Goal: Find contact information: Find contact information

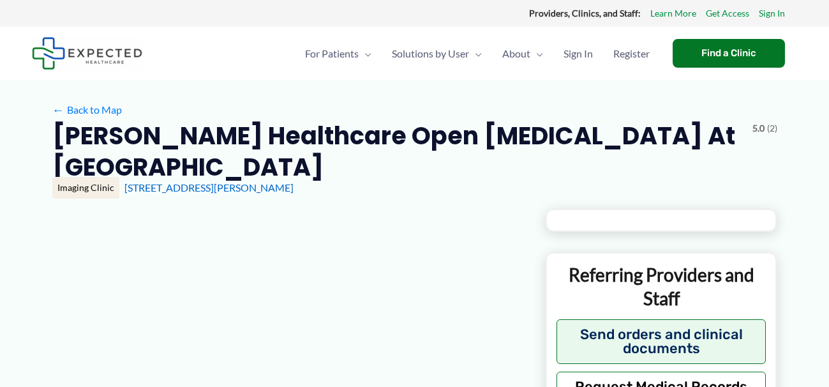
type input "**********"
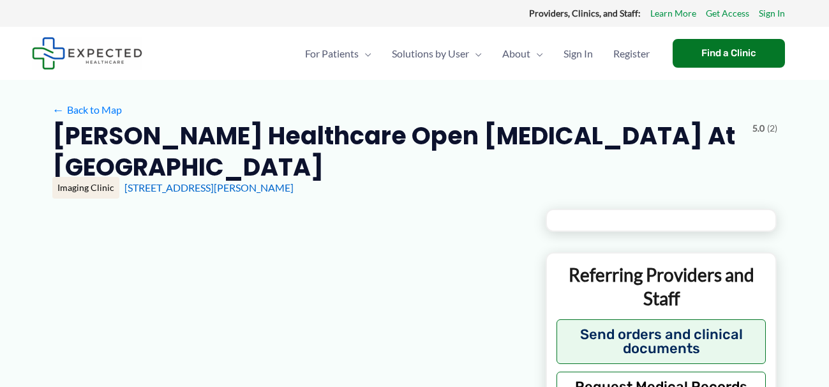
type input "**********"
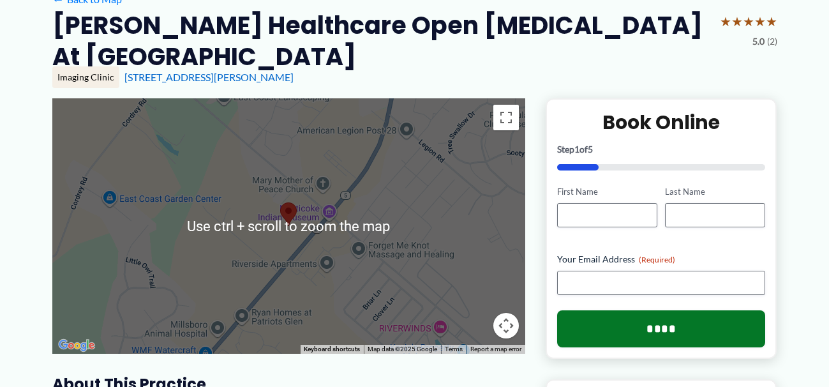
scroll to position [128, 0]
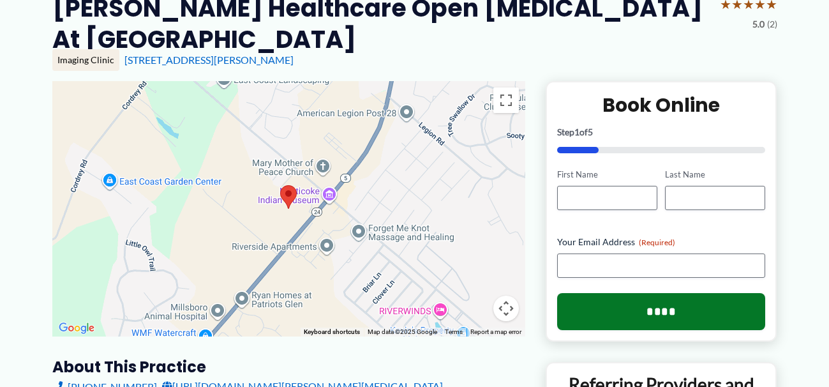
click at [507, 306] on button "Map camera controls" at bounding box center [506, 309] width 26 height 26
click at [474, 241] on button "Zoom in" at bounding box center [475, 245] width 26 height 26
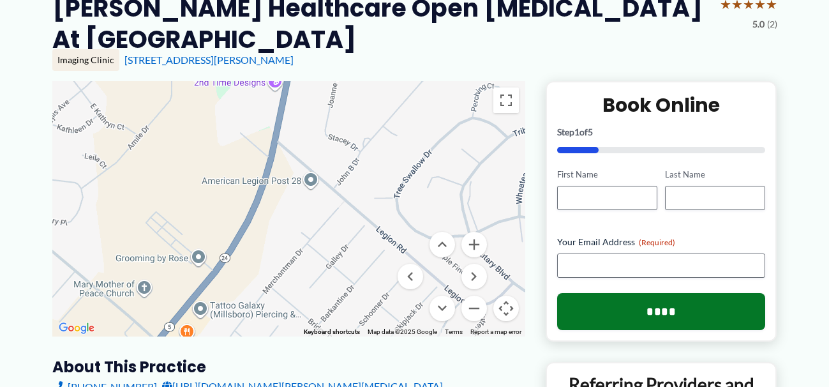
drag, startPoint x: 426, startPoint y: 190, endPoint x: 213, endPoint y: 347, distance: 265.3
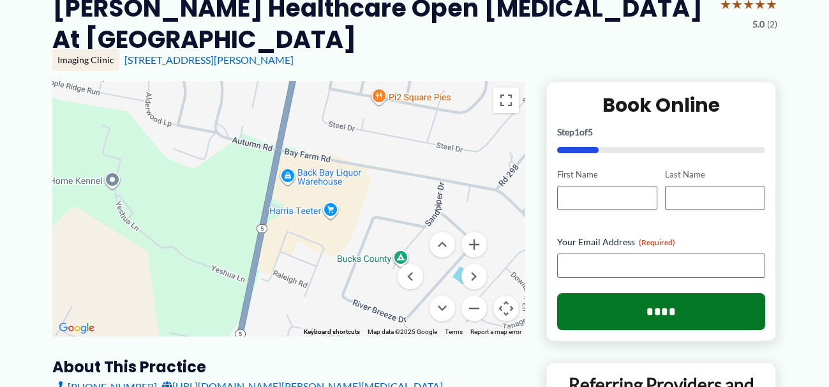
drag, startPoint x: 317, startPoint y: 140, endPoint x: 303, endPoint y: 351, distance: 211.8
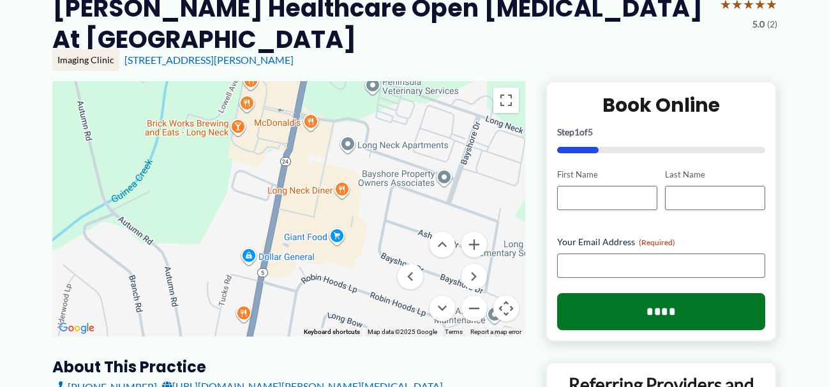
drag, startPoint x: 358, startPoint y: 137, endPoint x: 299, endPoint y: 408, distance: 277.7
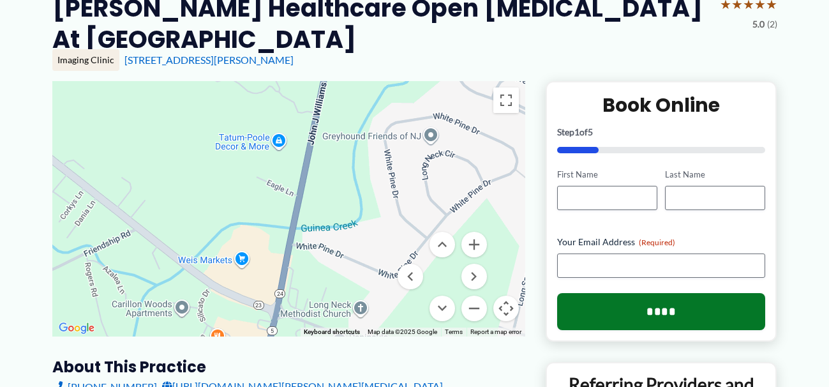
drag, startPoint x: 361, startPoint y: 137, endPoint x: 370, endPoint y: 219, distance: 82.8
click at [371, 228] on div at bounding box center [288, 208] width 473 height 255
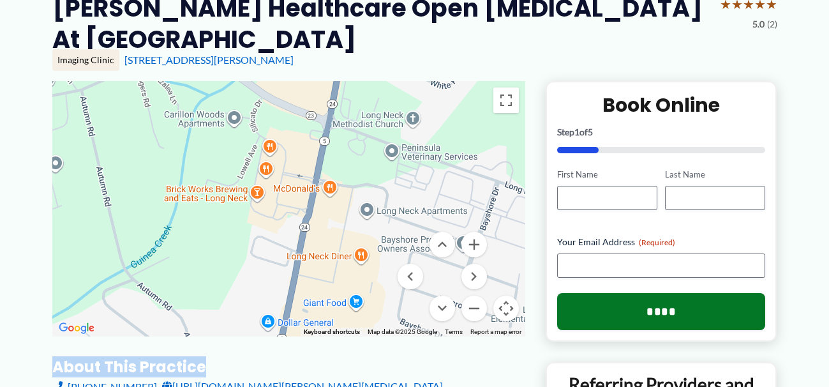
drag, startPoint x: 342, startPoint y: 347, endPoint x: 387, endPoint y: 177, distance: 175.8
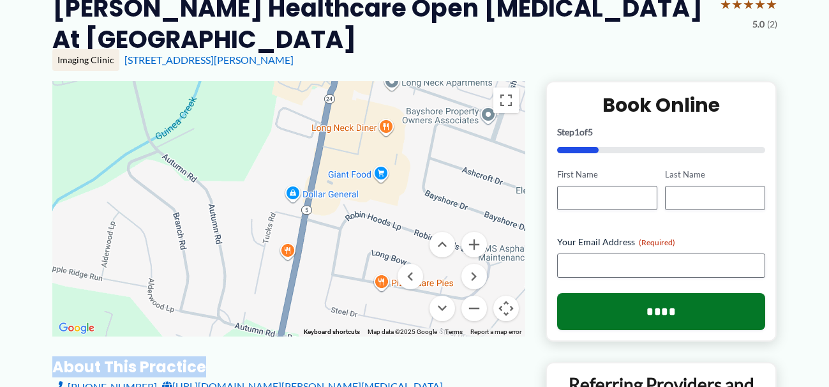
drag, startPoint x: 352, startPoint y: 301, endPoint x: 372, endPoint y: 165, distance: 136.9
click at [376, 169] on div at bounding box center [288, 208] width 473 height 255
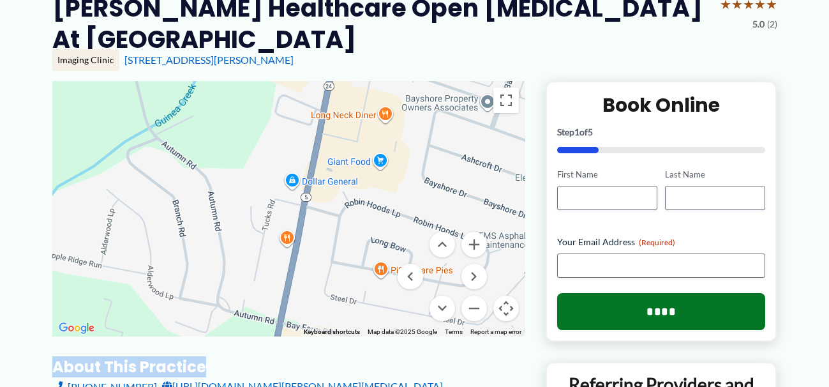
drag, startPoint x: 384, startPoint y: 319, endPoint x: 364, endPoint y: 177, distance: 143.7
click at [365, 185] on div at bounding box center [288, 208] width 473 height 255
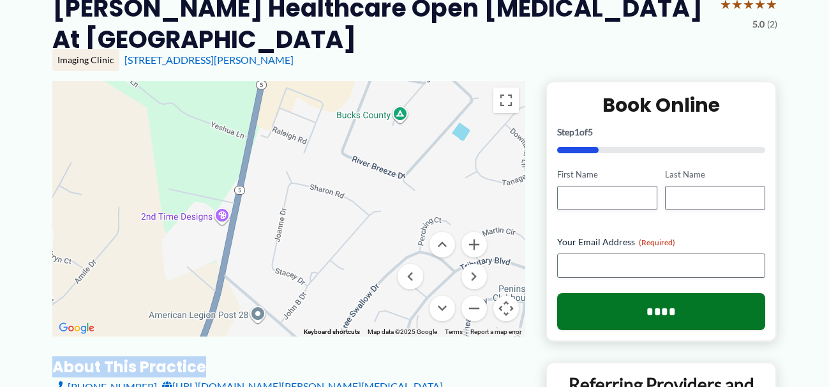
drag, startPoint x: 277, startPoint y: 290, endPoint x: 331, endPoint y: 131, distance: 168.6
click at [327, 139] on div at bounding box center [288, 208] width 473 height 255
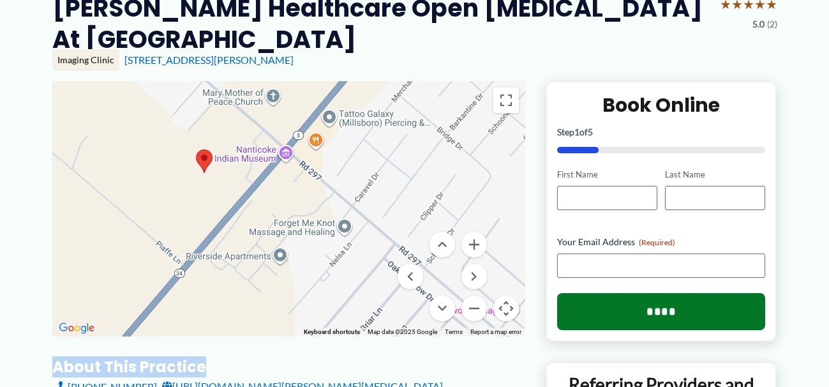
drag, startPoint x: 248, startPoint y: 273, endPoint x: 384, endPoint y: 185, distance: 162.0
click at [386, 182] on div at bounding box center [288, 208] width 473 height 255
click at [474, 240] on button "Zoom in" at bounding box center [475, 245] width 26 height 26
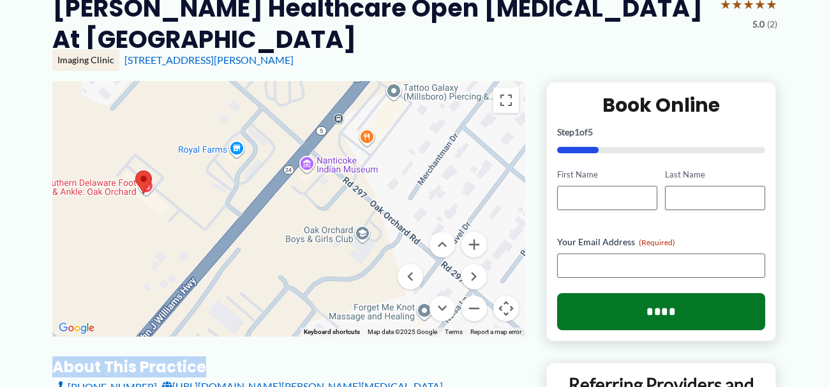
drag, startPoint x: 283, startPoint y: 207, endPoint x: 307, endPoint y: 259, distance: 56.3
click at [307, 259] on div at bounding box center [288, 208] width 473 height 255
click at [474, 244] on button "Zoom in" at bounding box center [475, 245] width 26 height 26
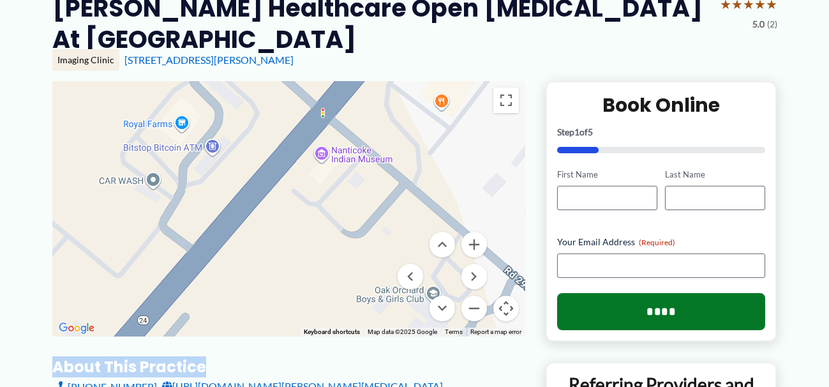
drag, startPoint x: 325, startPoint y: 207, endPoint x: 324, endPoint y: 243, distance: 35.8
click at [322, 238] on div at bounding box center [288, 208] width 473 height 255
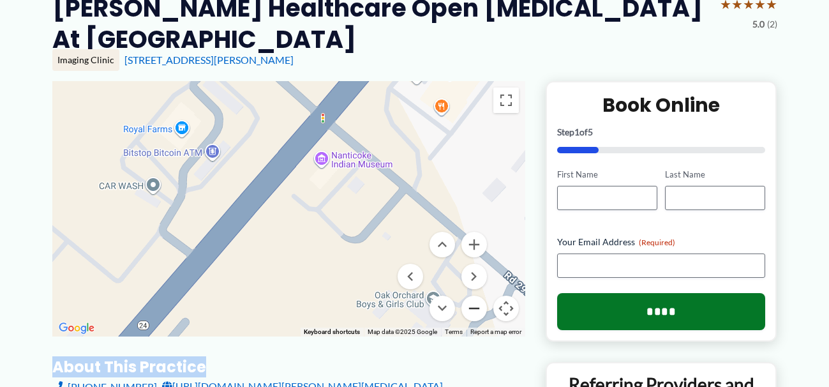
click at [477, 306] on button "Zoom out" at bounding box center [475, 309] width 26 height 26
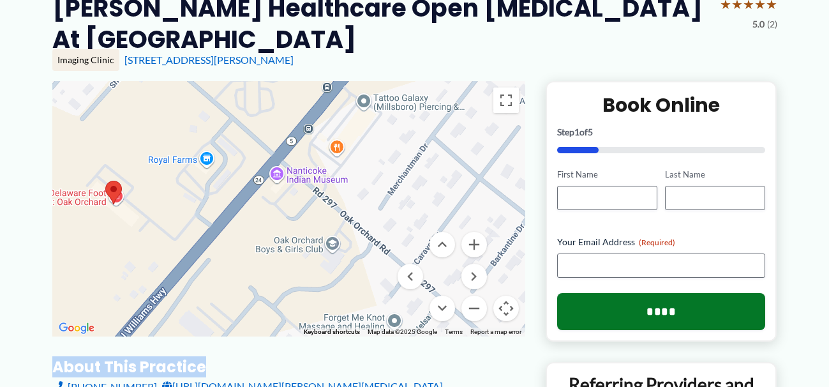
drag, startPoint x: 281, startPoint y: 289, endPoint x: 253, endPoint y: 283, distance: 27.9
click at [253, 283] on div at bounding box center [288, 208] width 473 height 255
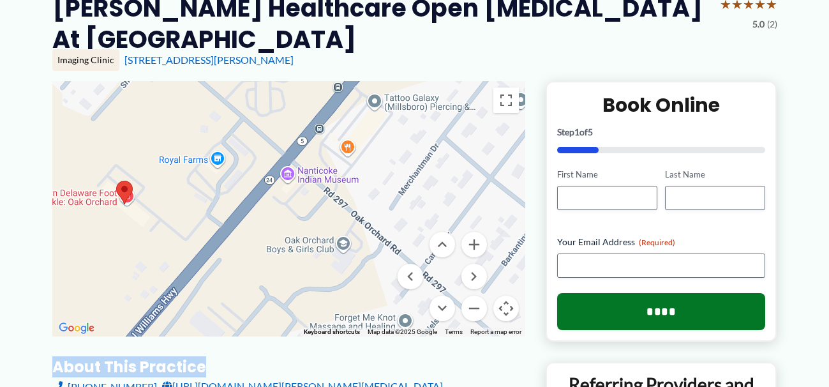
drag, startPoint x: 242, startPoint y: 278, endPoint x: 255, endPoint y: 270, distance: 14.9
click at [255, 273] on div at bounding box center [288, 208] width 473 height 255
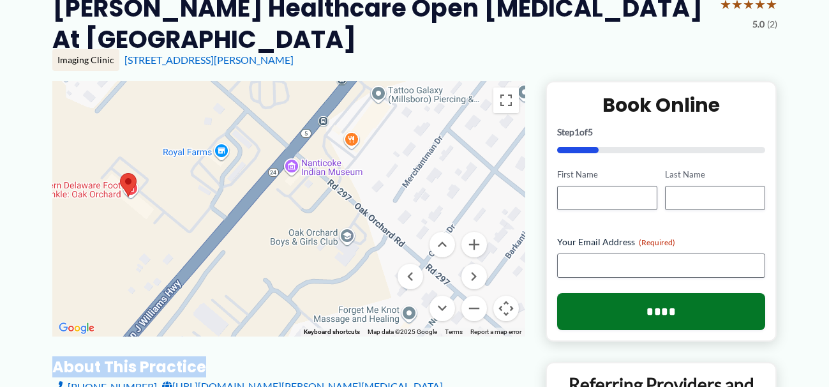
click at [223, 151] on div at bounding box center [288, 208] width 473 height 255
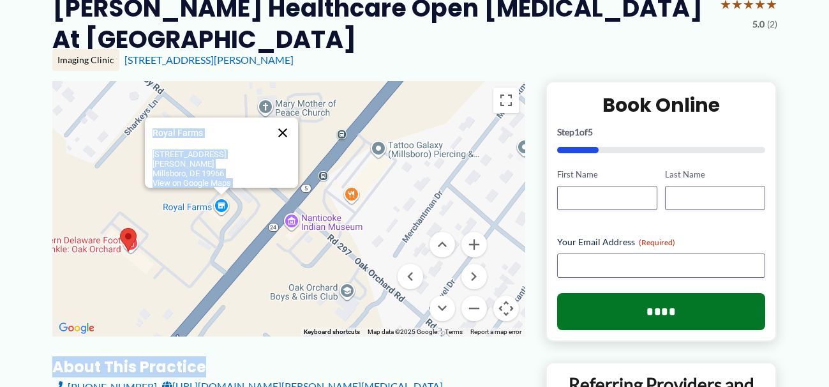
click at [283, 132] on button "Close" at bounding box center [282, 132] width 31 height 31
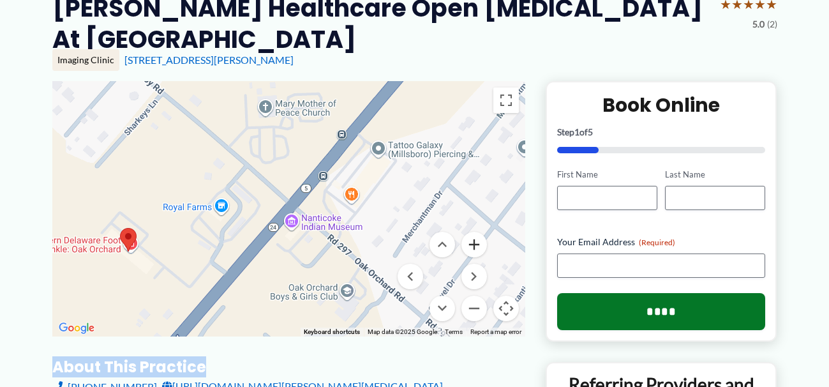
click at [476, 243] on button "Zoom in" at bounding box center [475, 245] width 26 height 26
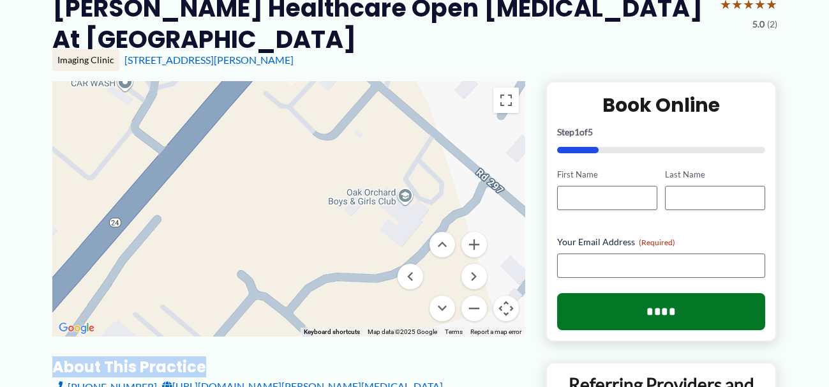
drag, startPoint x: 266, startPoint y: 305, endPoint x: 255, endPoint y: 132, distance: 174.0
click at [263, 120] on div at bounding box center [288, 208] width 473 height 255
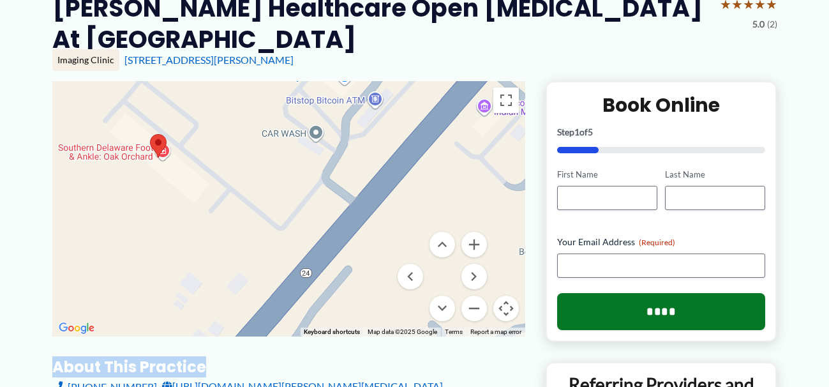
drag, startPoint x: 197, startPoint y: 282, endPoint x: 393, endPoint y: 324, distance: 200.6
click at [393, 324] on div at bounding box center [288, 208] width 473 height 255
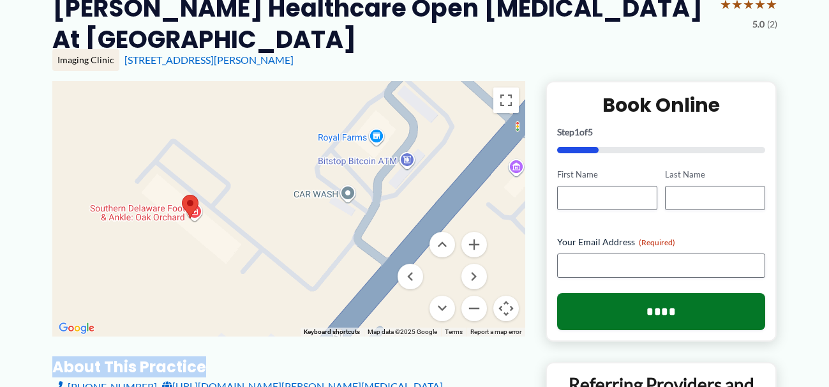
drag, startPoint x: 247, startPoint y: 147, endPoint x: 286, endPoint y: 211, distance: 74.8
click at [286, 211] on div at bounding box center [288, 208] width 473 height 255
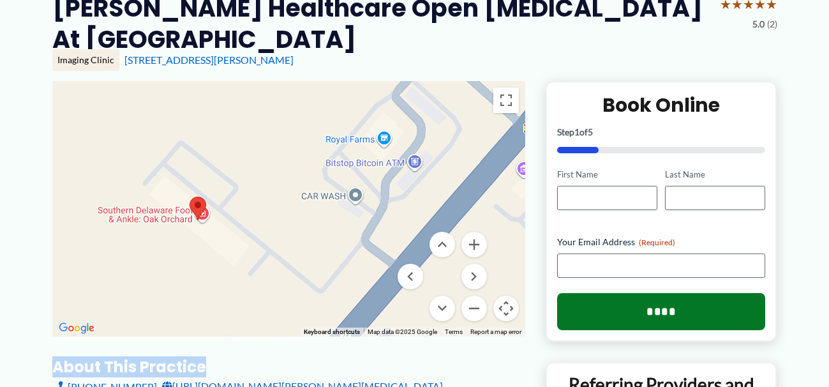
click at [190, 197] on area at bounding box center [190, 197] width 0 height 0
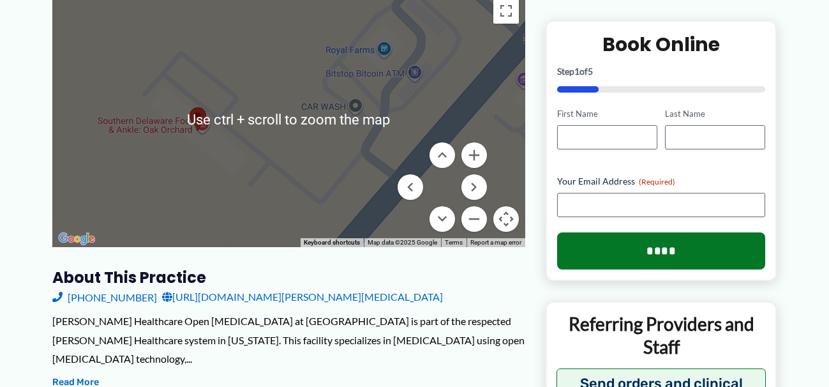
scroll to position [192, 0]
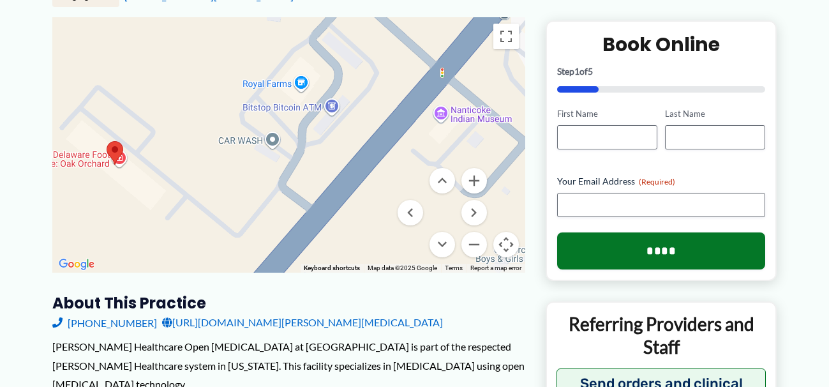
drag, startPoint x: 342, startPoint y: 183, endPoint x: 257, endPoint y: 192, distance: 84.7
click at [257, 192] on div at bounding box center [288, 144] width 473 height 255
click at [167, 322] on link "[URL][DOMAIN_NAME][PERSON_NAME][MEDICAL_DATA]" at bounding box center [302, 322] width 281 height 19
